Goal: Task Accomplishment & Management: Complete application form

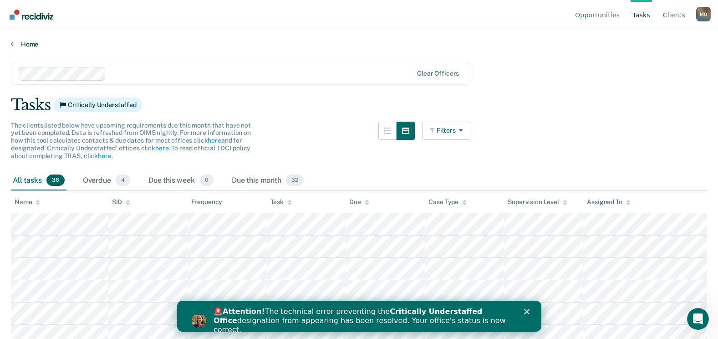
click at [11, 46] on icon at bounding box center [12, 43] width 3 height 7
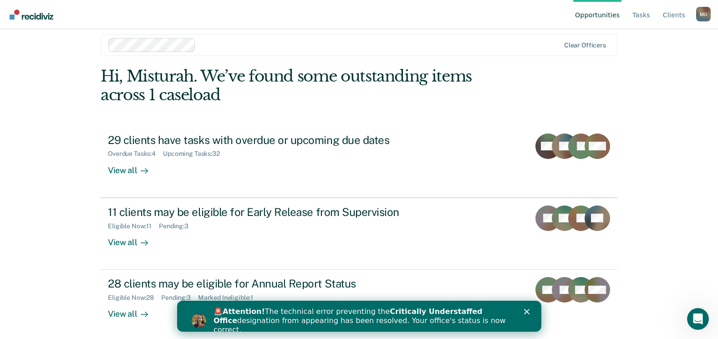
scroll to position [12, 0]
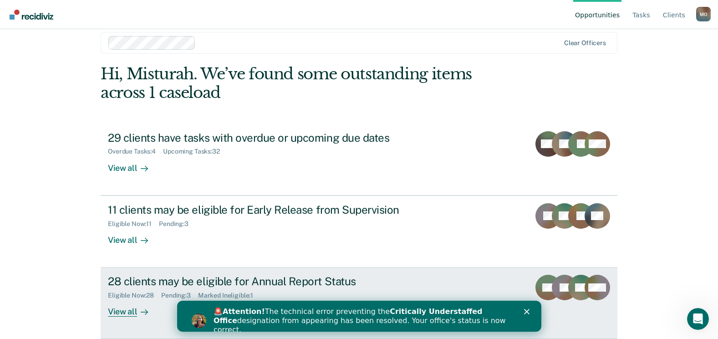
click at [266, 281] on div "28 clients may be eligible for Annual Report Status" at bounding box center [267, 280] width 319 height 13
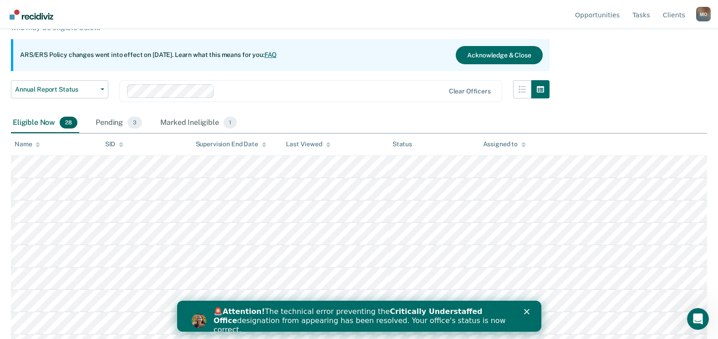
scroll to position [106, 0]
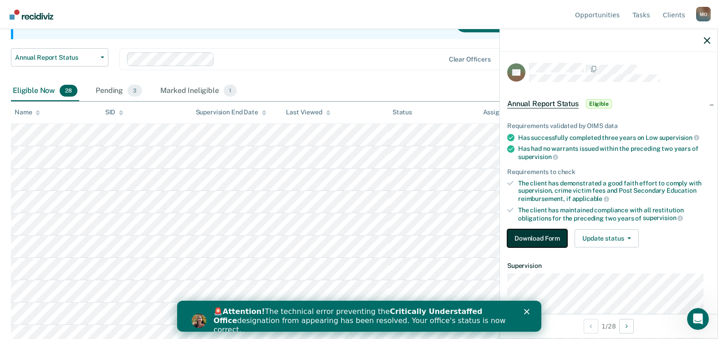
click at [535, 238] on button "Download Form" at bounding box center [537, 238] width 60 height 18
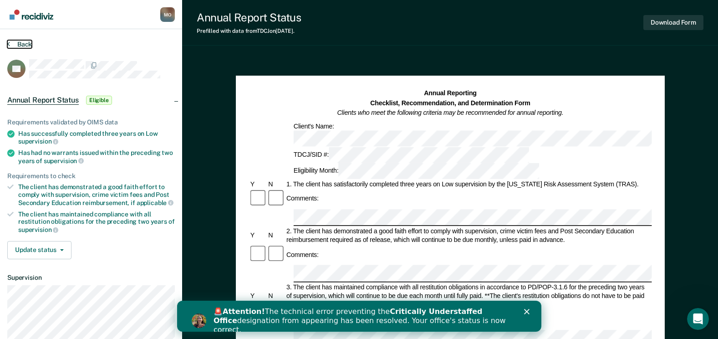
click at [13, 41] on button "Back" at bounding box center [19, 44] width 25 height 8
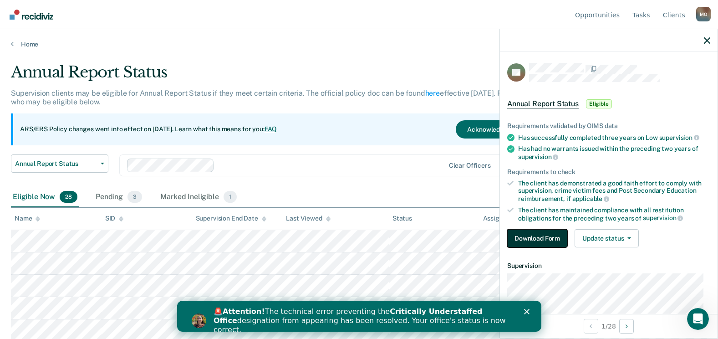
click at [526, 236] on button "Download Form" at bounding box center [537, 238] width 60 height 18
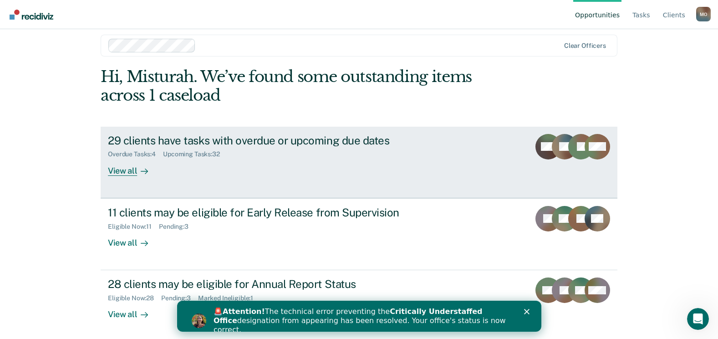
scroll to position [12, 0]
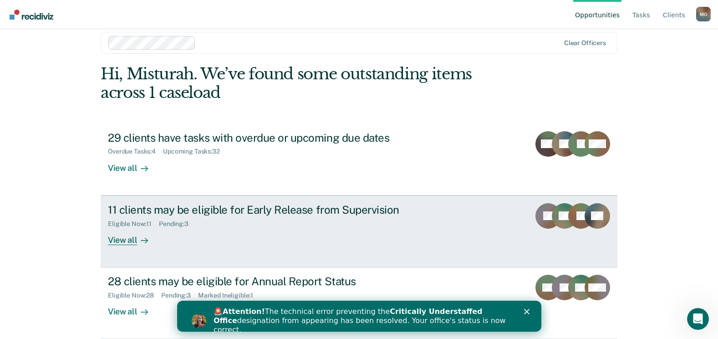
click at [188, 218] on div "Eligible Now : 11 Pending : 3" at bounding box center [267, 221] width 319 height 11
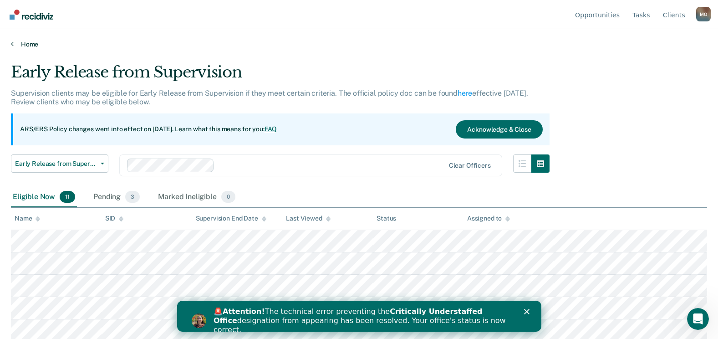
click at [28, 45] on link "Home" at bounding box center [359, 44] width 696 height 8
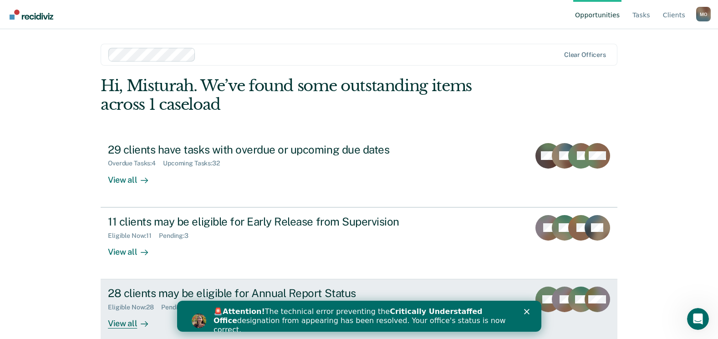
click at [152, 279] on link "28 clients may be eligible for Annual Report Status Eligible Now : 28 Pending :…" at bounding box center [359, 314] width 516 height 71
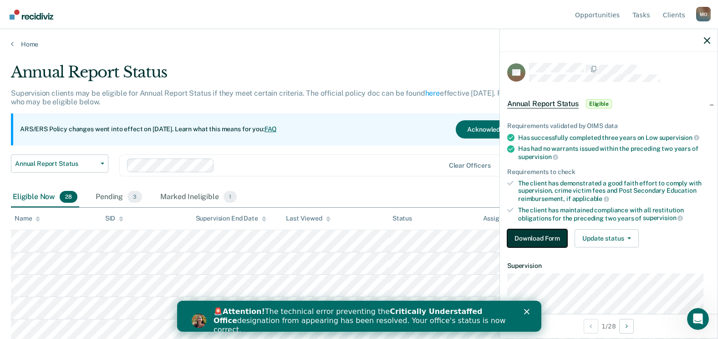
click at [522, 229] on button "Download Form" at bounding box center [537, 238] width 60 height 18
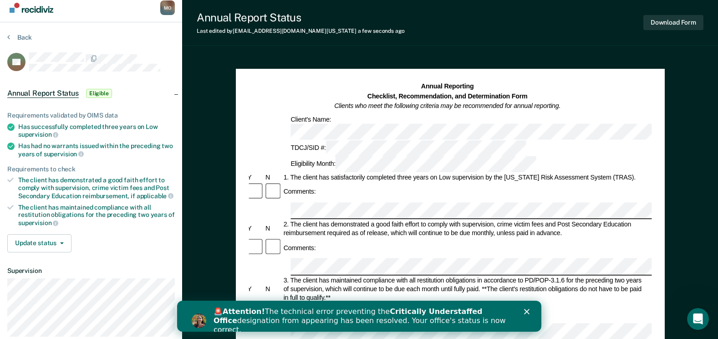
scroll to position [184, 0]
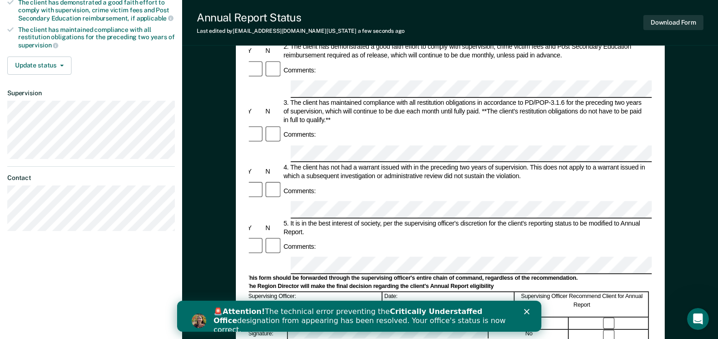
click at [323, 237] on div "Comments:" at bounding box center [447, 246] width 403 height 19
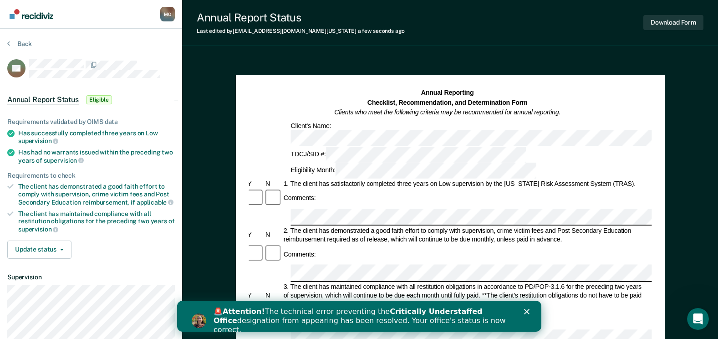
scroll to position [0, 0]
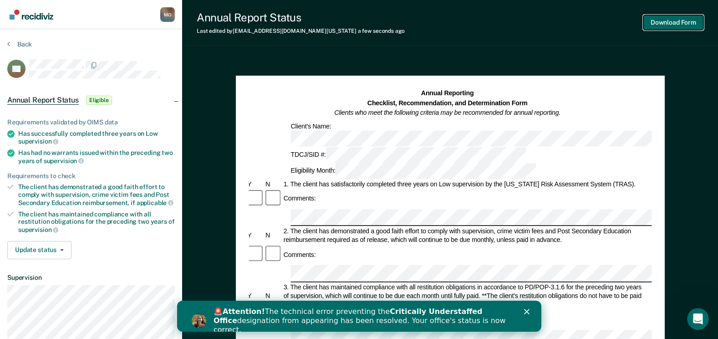
click at [649, 23] on button "Download Form" at bounding box center [673, 22] width 60 height 15
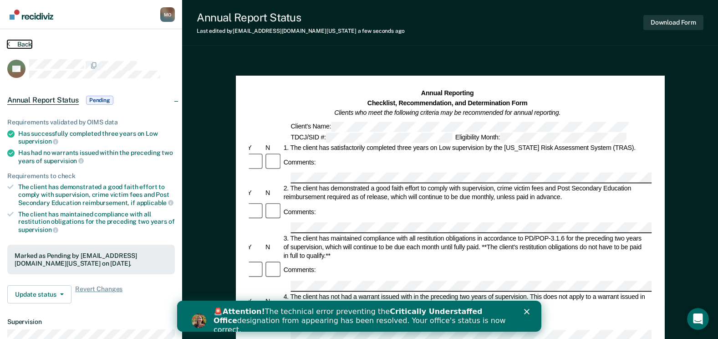
click at [20, 42] on button "Back" at bounding box center [19, 44] width 25 height 8
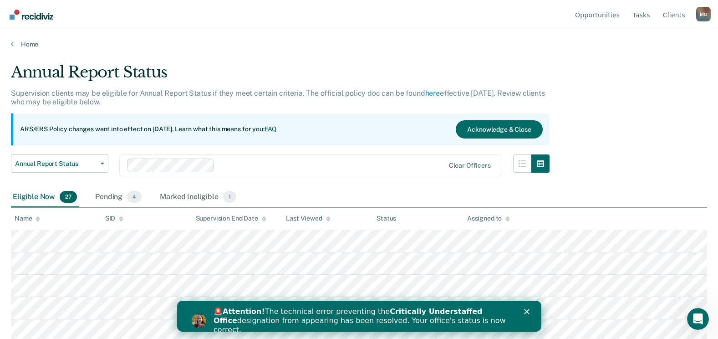
scroll to position [106, 0]
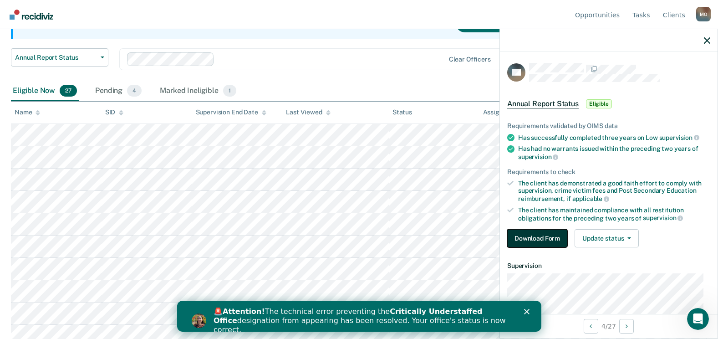
click at [531, 233] on button "Download Form" at bounding box center [537, 238] width 60 height 18
